Goal: Transaction & Acquisition: Book appointment/travel/reservation

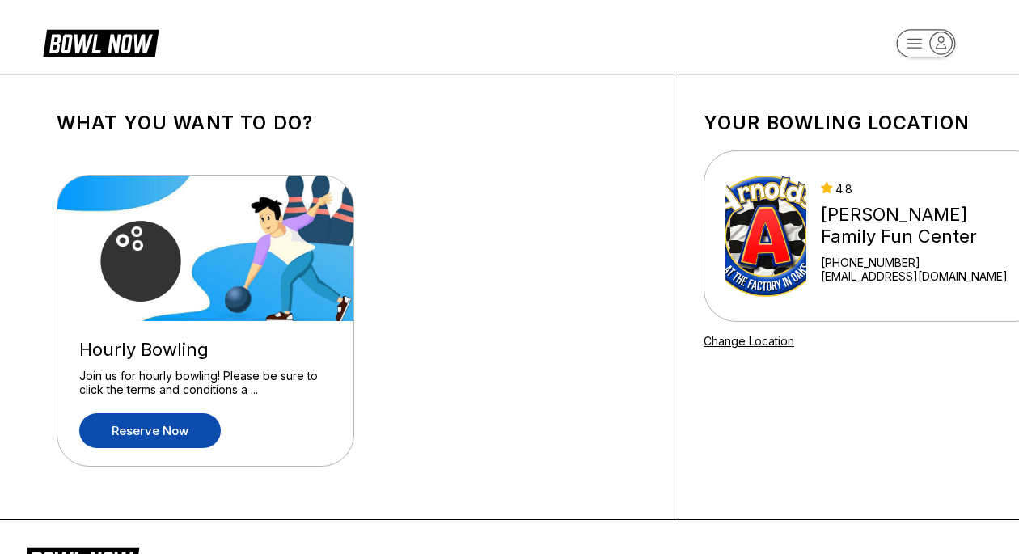
click at [187, 435] on link "Reserve now" at bounding box center [150, 430] width 142 height 35
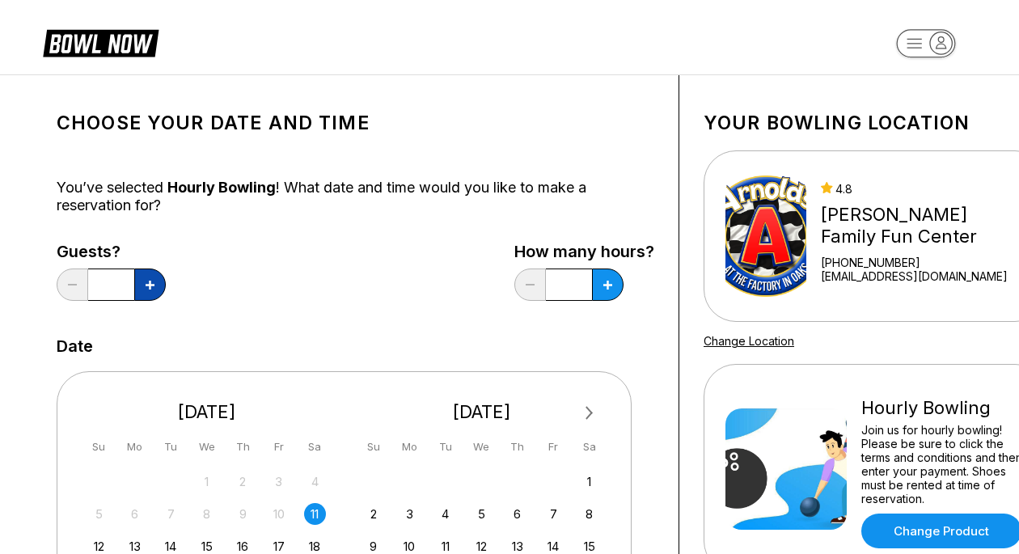
click at [147, 294] on button at bounding box center [150, 285] width 32 height 32
type input "*"
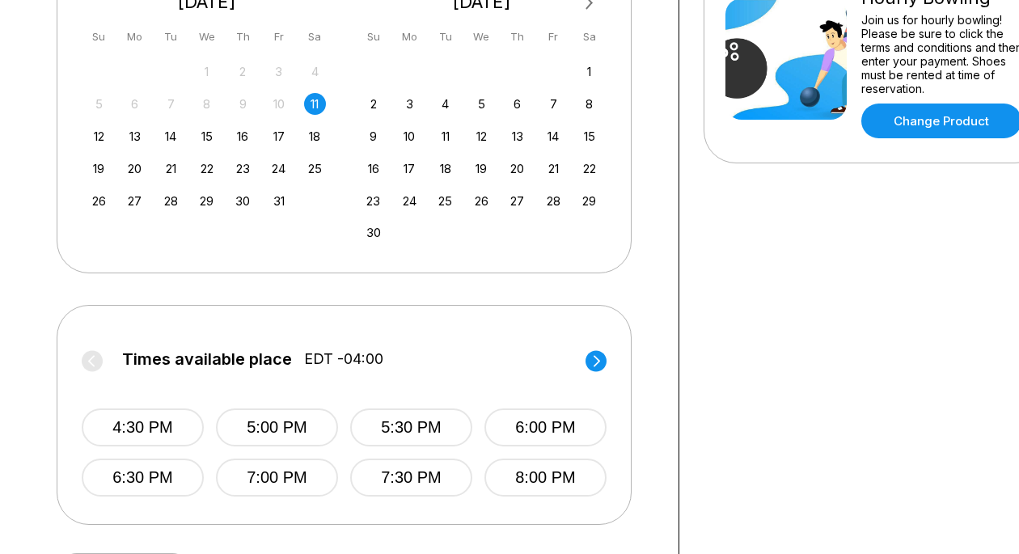
scroll to position [412, 0]
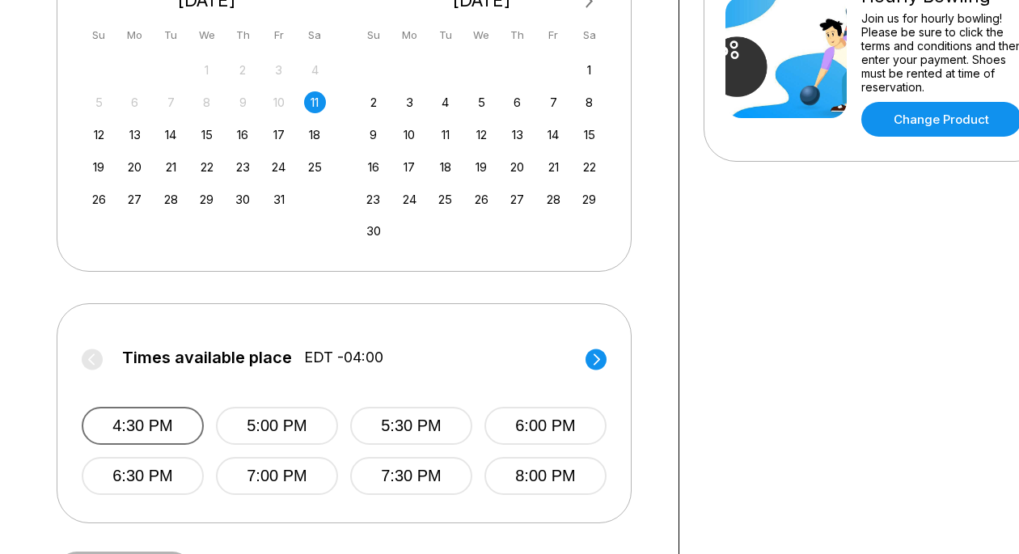
click at [189, 428] on button "4:30 PM" at bounding box center [143, 426] width 122 height 38
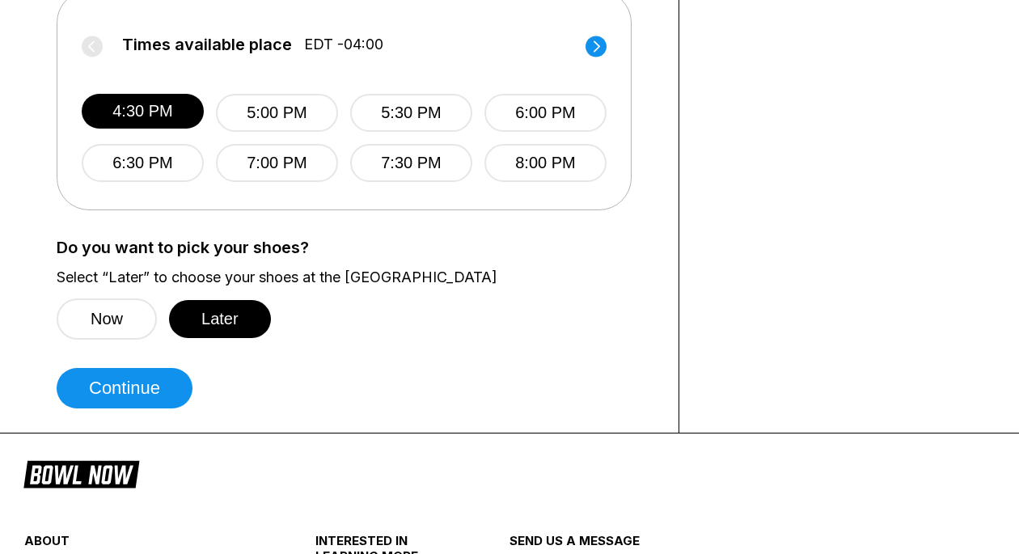
scroll to position [726, 0]
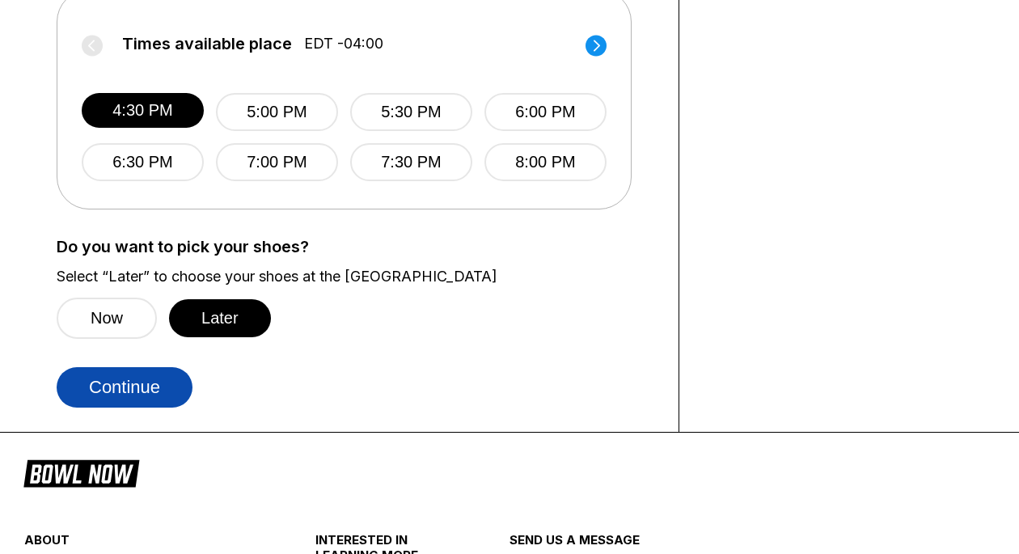
click at [151, 389] on button "Continue" at bounding box center [125, 387] width 136 height 40
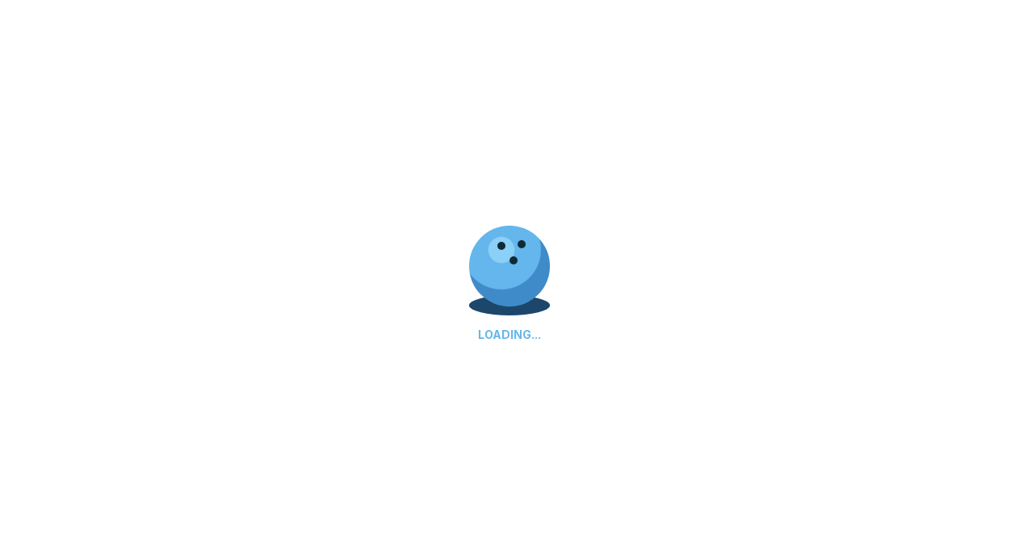
select select "**"
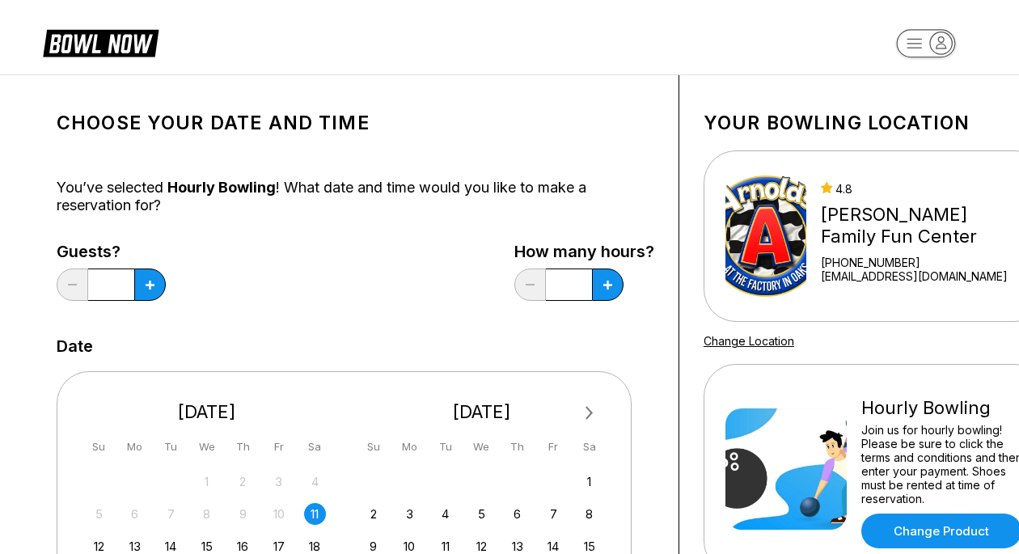
click at [161, 296] on div "Guests? *" at bounding box center [111, 276] width 109 height 66
click at [155, 288] on button at bounding box center [150, 285] width 32 height 32
type input "*"
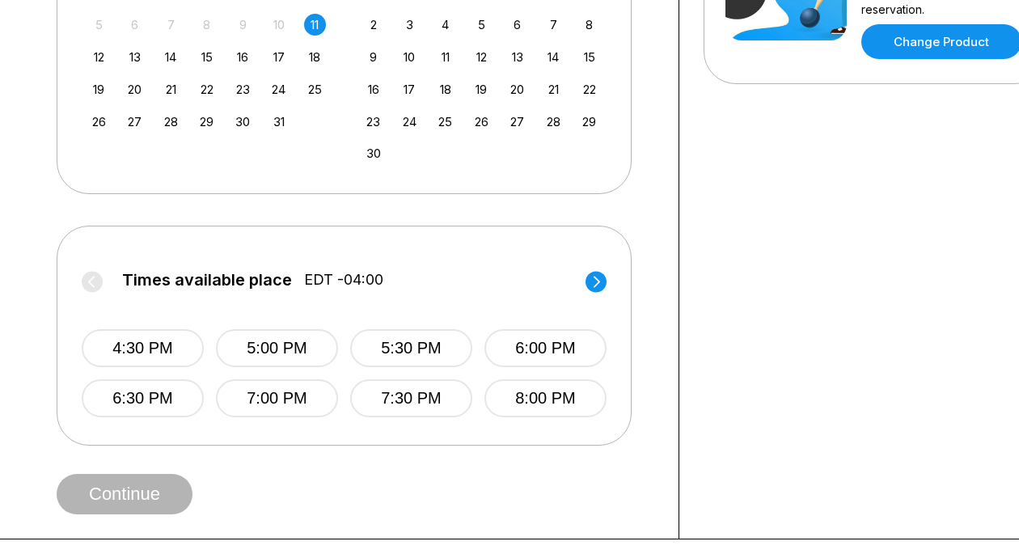
scroll to position [494, 0]
